Goal: Check status

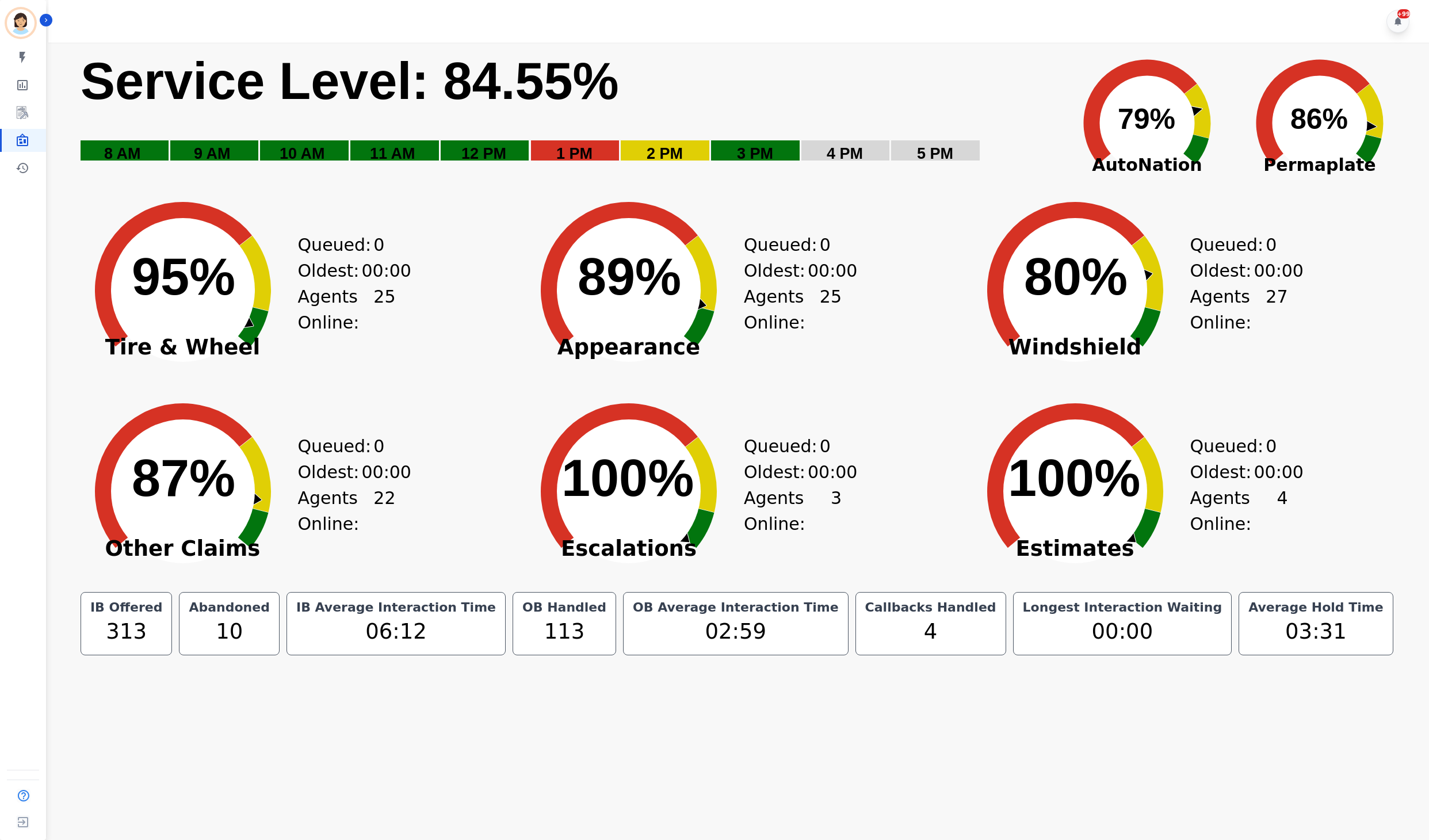
click at [902, 64] on rect "Service Level: 0%" at bounding box center [566, 114] width 974 height 130
click at [1054, 45] on div "Created with Highcharts 10.3.3 Service Level: 84.30% 5 PM 4 PM 3 PM 2 PM 1 PM 1…" at bounding box center [743, 114] width 1328 height 144
